Goal: Contribute content

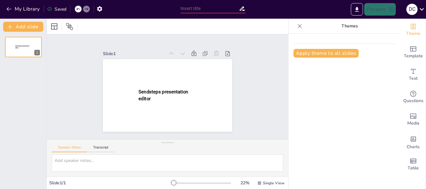
type input "Evaluación de la Discrepancia de Tamaño Dentario en la Clínica Dental [PERSON_N…"
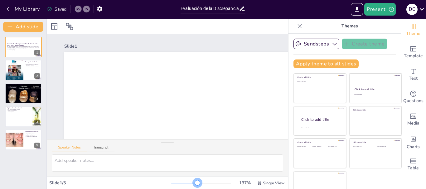
click at [189, 184] on div at bounding box center [201, 183] width 60 height 5
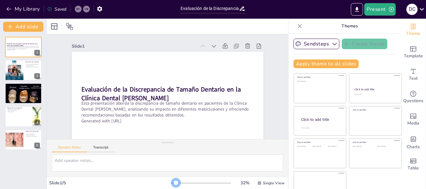
drag, startPoint x: 189, startPoint y: 183, endPoint x: 167, endPoint y: 185, distance: 22.6
click at [173, 185] on div at bounding box center [175, 182] width 5 height 5
click at [16, 72] on div at bounding box center [14, 71] width 19 height 24
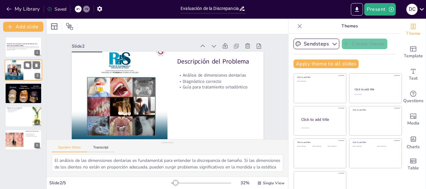
click at [16, 72] on div at bounding box center [14, 71] width 19 height 24
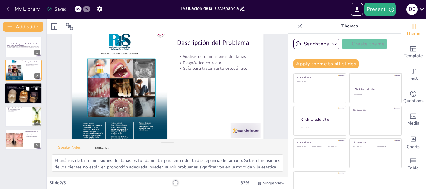
click at [26, 90] on icon at bounding box center [27, 88] width 4 height 4
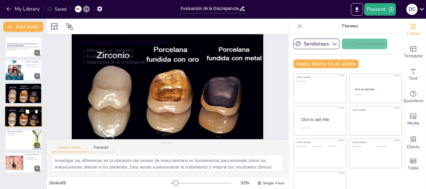
click at [28, 111] on icon at bounding box center [28, 112] width 4 height 4
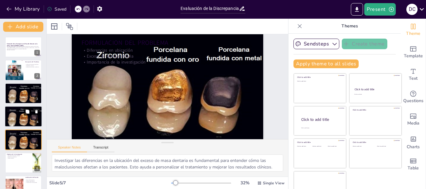
scroll to position [12, 0]
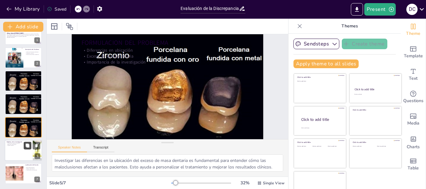
click at [29, 147] on icon at bounding box center [28, 146] width 4 height 4
type textarea "La comparación del exceso de masa dentaria es esencial para entender las difere…"
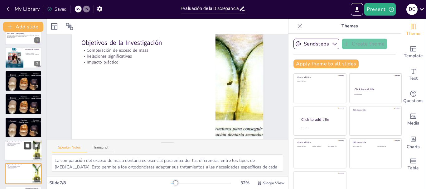
scroll to position [36, 0]
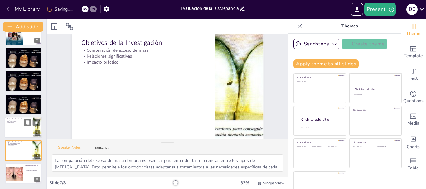
click at [27, 128] on div at bounding box center [23, 127] width 37 height 21
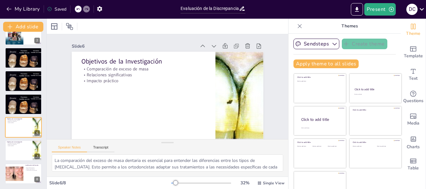
scroll to position [0, 0]
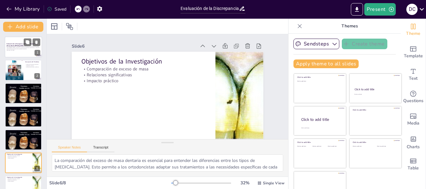
click at [26, 51] on div "Esta presentación aborda la discrepancia de tamaño dentario en pacientes de la …" at bounding box center [24, 48] width 34 height 5
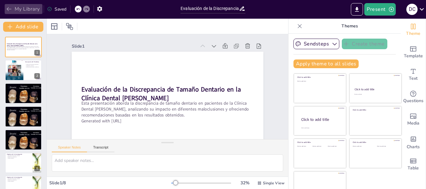
click at [11, 8] on icon "button" at bounding box center [9, 9] width 6 height 6
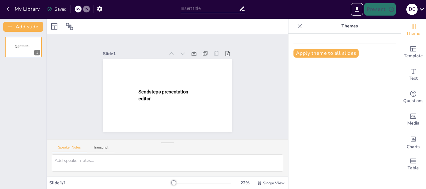
type input "Evaluación de la Discrepancia de Tamaño Dentario en la Clínica Dental [PERSON_N…"
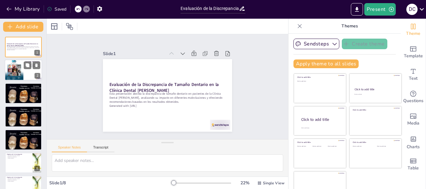
click at [20, 65] on div at bounding box center [14, 71] width 19 height 24
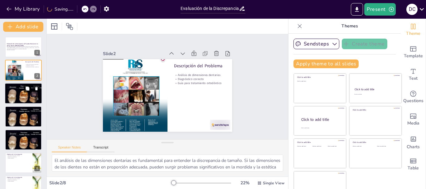
click at [24, 89] on button at bounding box center [27, 88] width 7 height 7
type textarea "Investigar las diferencias en la ubicación del exceso de masa dentaria es funda…"
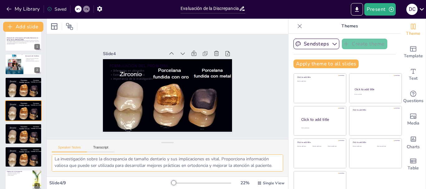
scroll to position [41, 0]
click at [101, 147] on button "Transcript" at bounding box center [101, 149] width 28 height 7
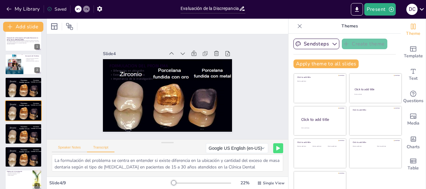
click at [77, 147] on button "Speaker Notes" at bounding box center [69, 149] width 35 height 7
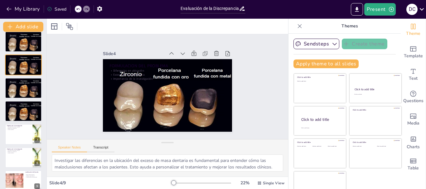
scroll to position [59, 0]
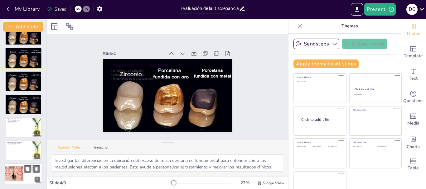
click at [24, 175] on div at bounding box center [23, 173] width 37 height 21
type textarea "La mejora del diagnóstico es uno de los principales beneficios de este estudio.…"
